Goal: Navigation & Orientation: Find specific page/section

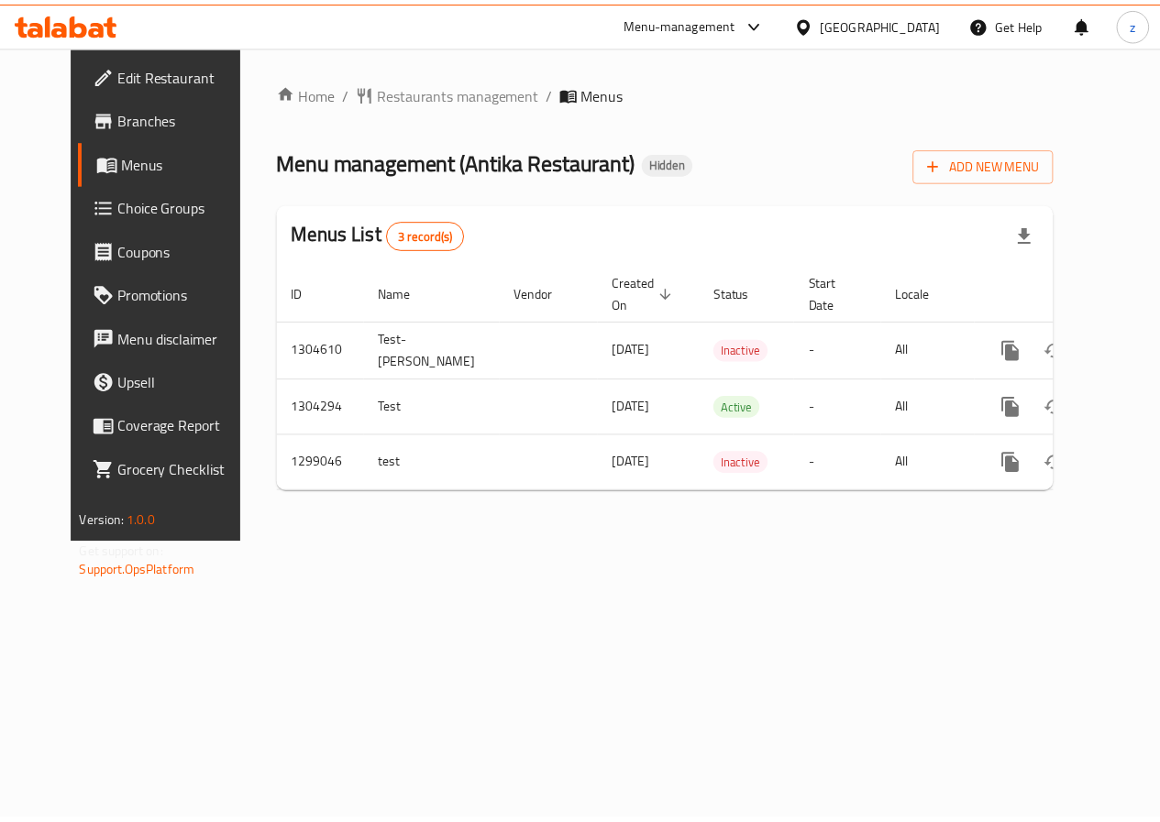
scroll to position [0, 6]
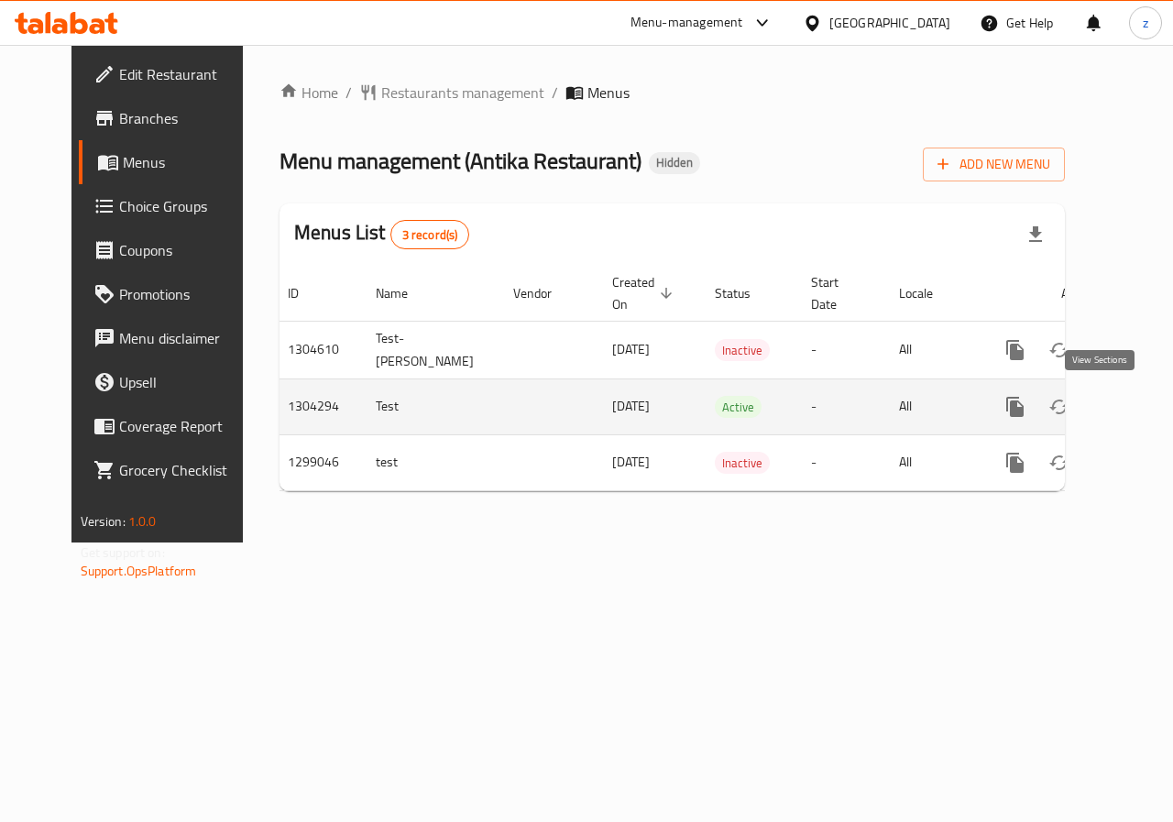
click at [1137, 411] on icon "enhanced table" at bounding box center [1148, 407] width 22 height 22
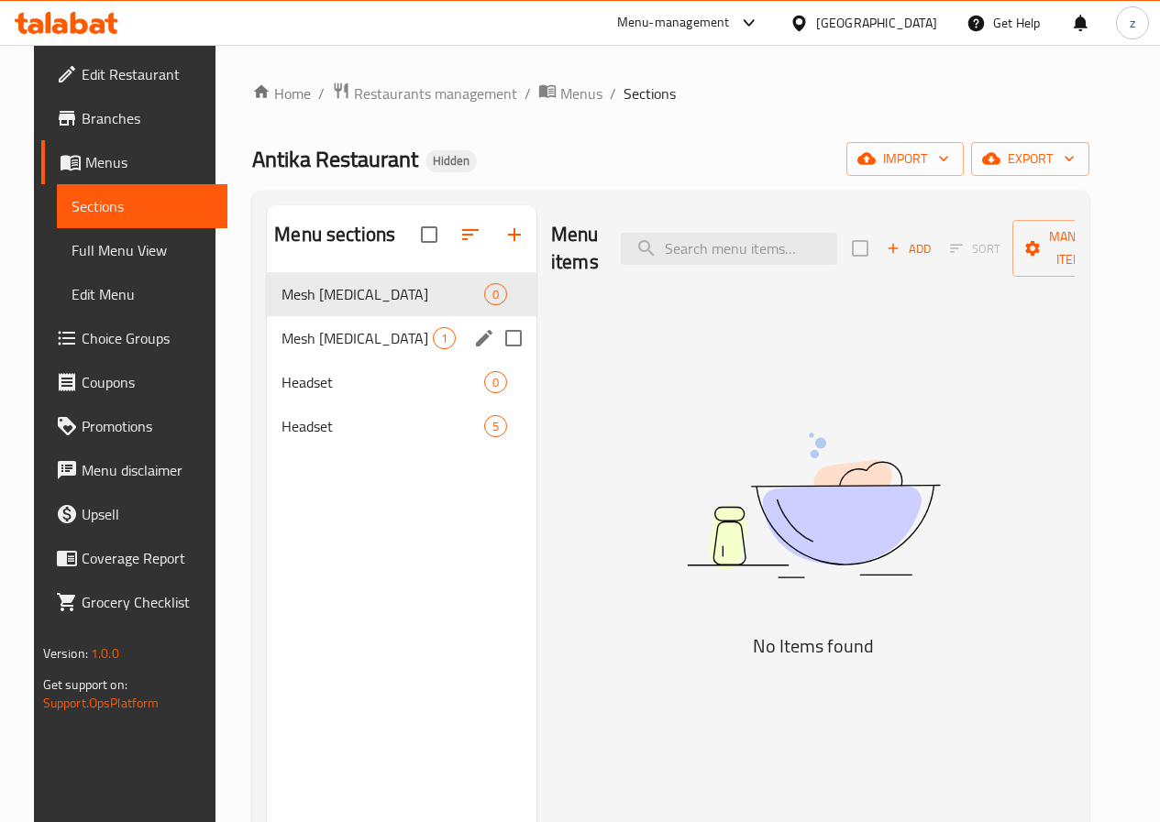
click at [296, 347] on div "Mesh [MEDICAL_DATA] 1" at bounding box center [401, 338] width 269 height 44
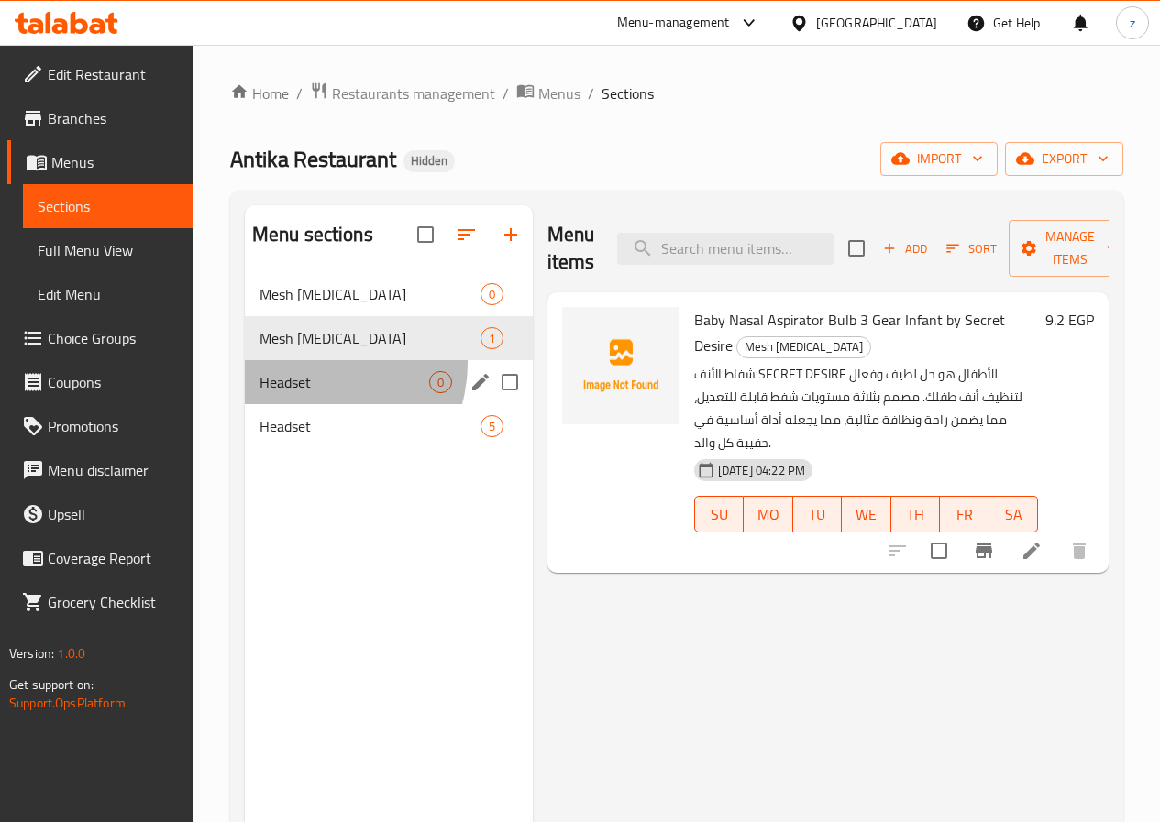
click at [312, 390] on div "Headset 0" at bounding box center [389, 382] width 288 height 44
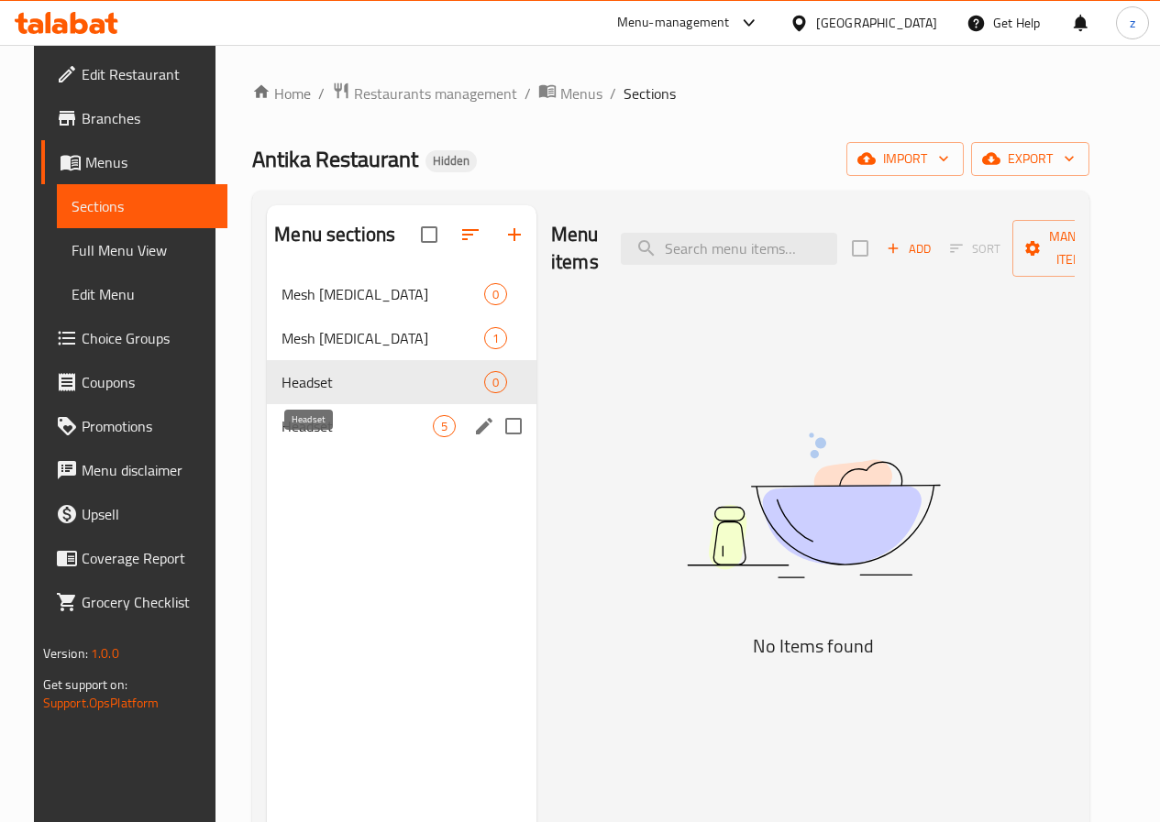
click at [322, 437] on span "Headset" at bounding box center [356, 426] width 151 height 22
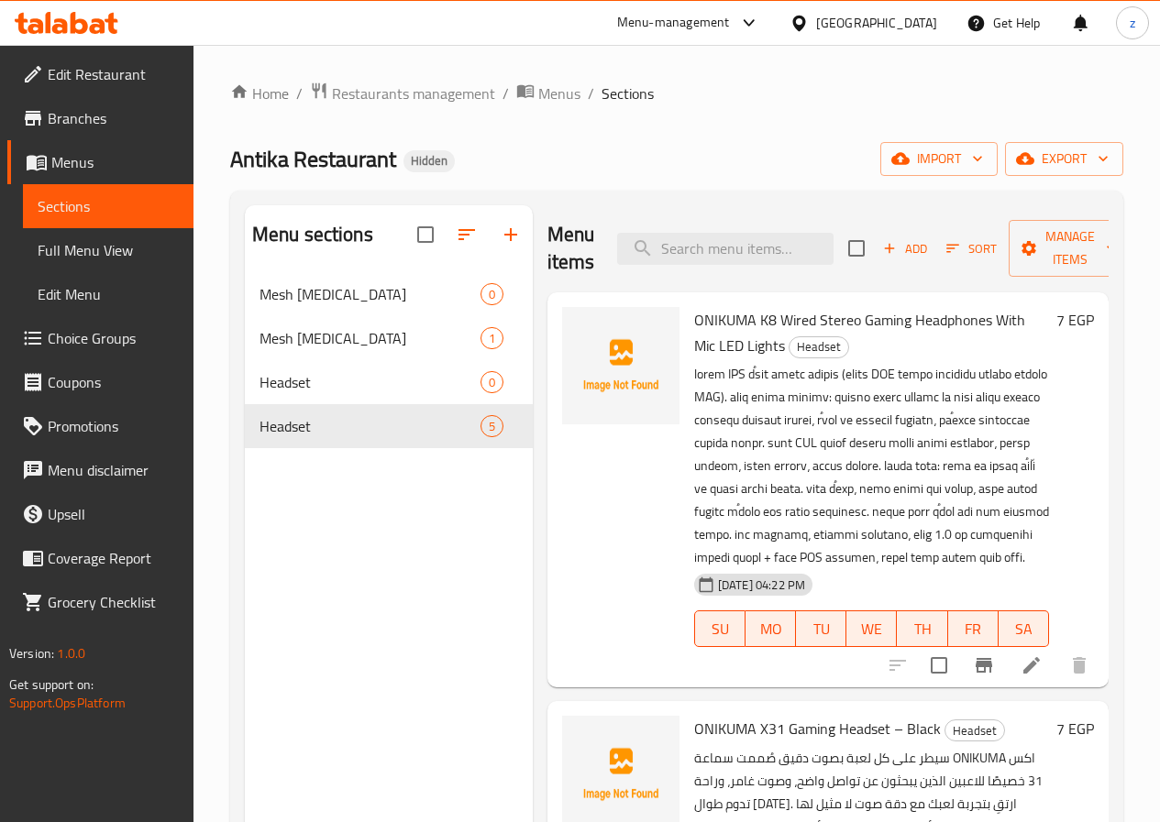
click at [109, 134] on link "Branches" at bounding box center [100, 118] width 186 height 44
